Goal: Navigation & Orientation: Find specific page/section

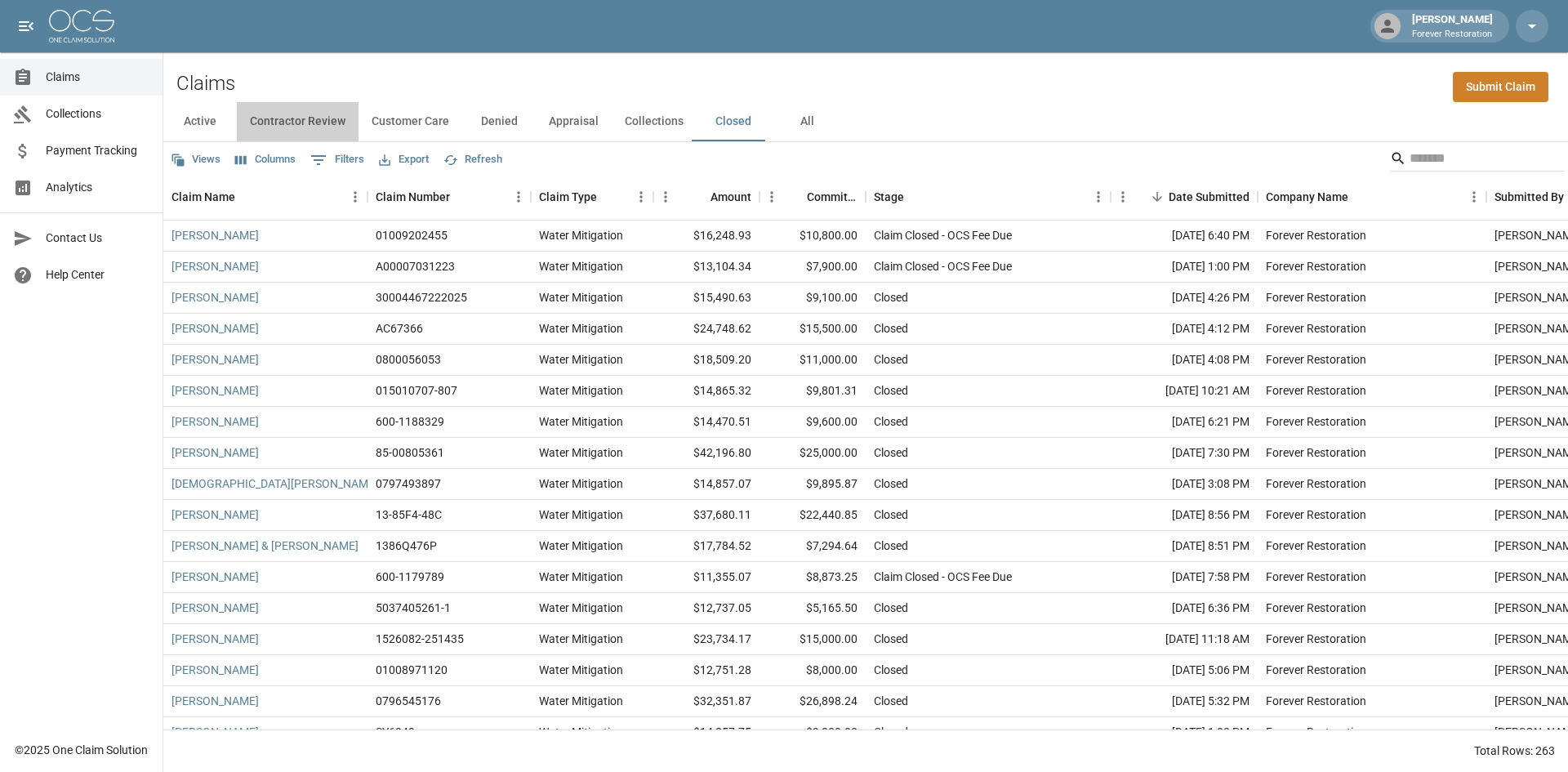
click at [293, 125] on button "Contractor Review" at bounding box center [298, 122] width 122 height 39
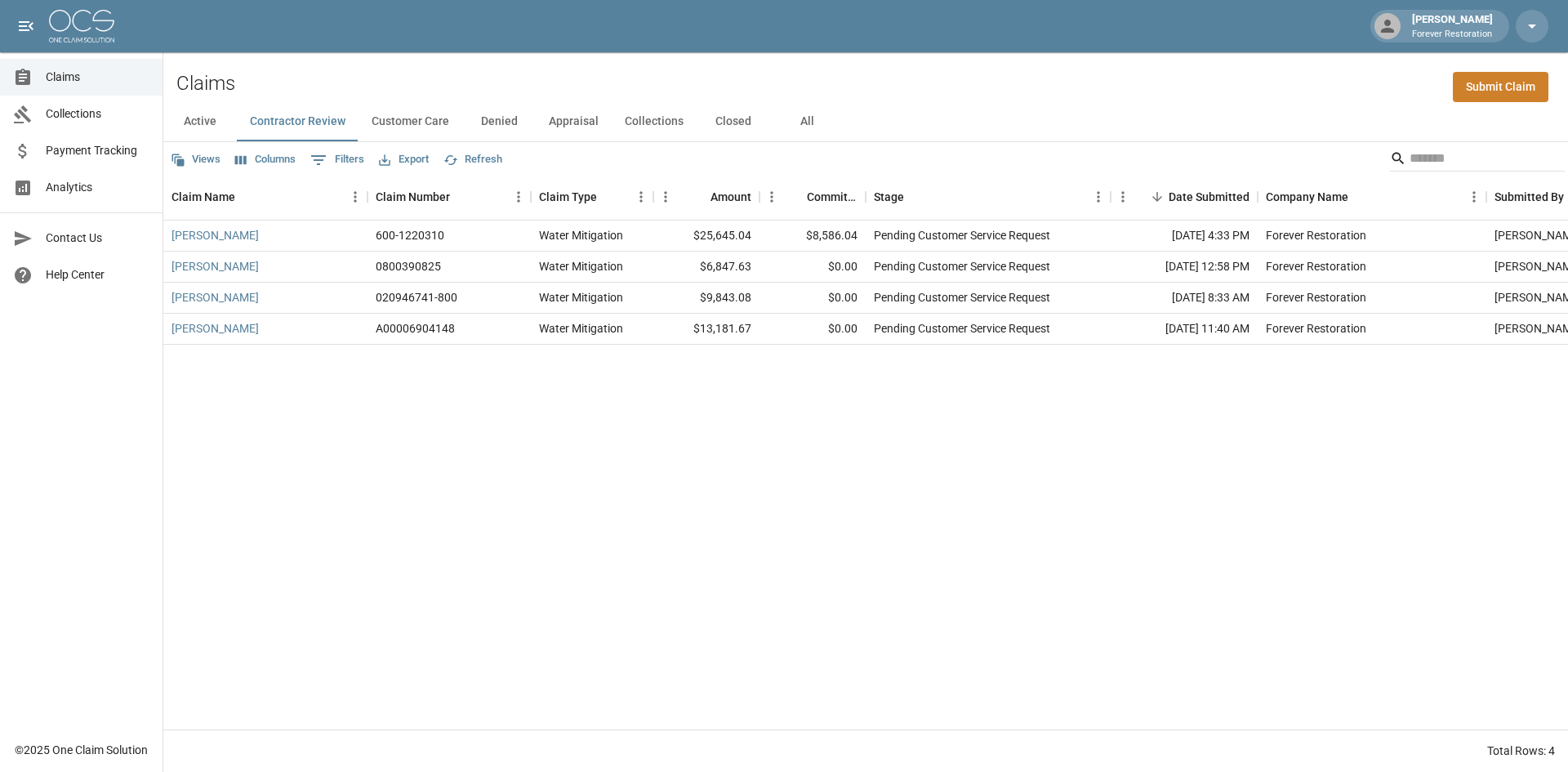
click at [196, 126] on button "Active" at bounding box center [199, 122] width 74 height 39
